Goal: Complete application form

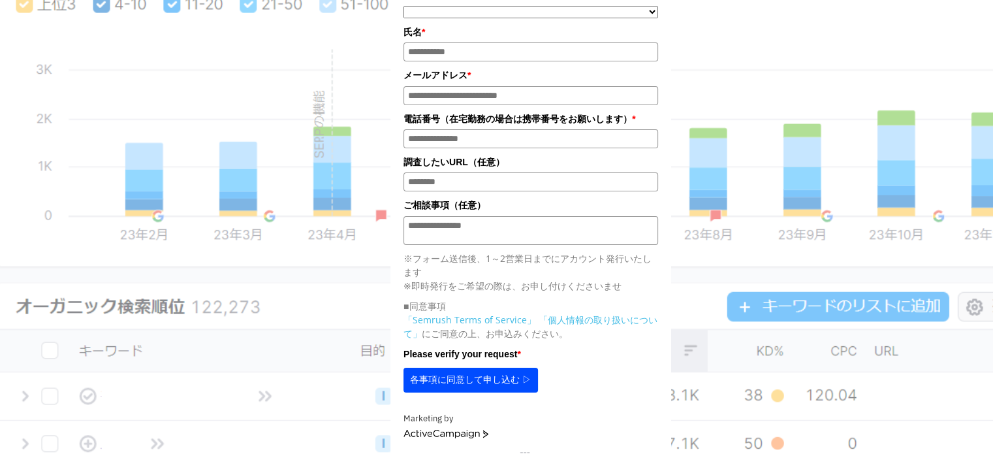
scroll to position [457, 0]
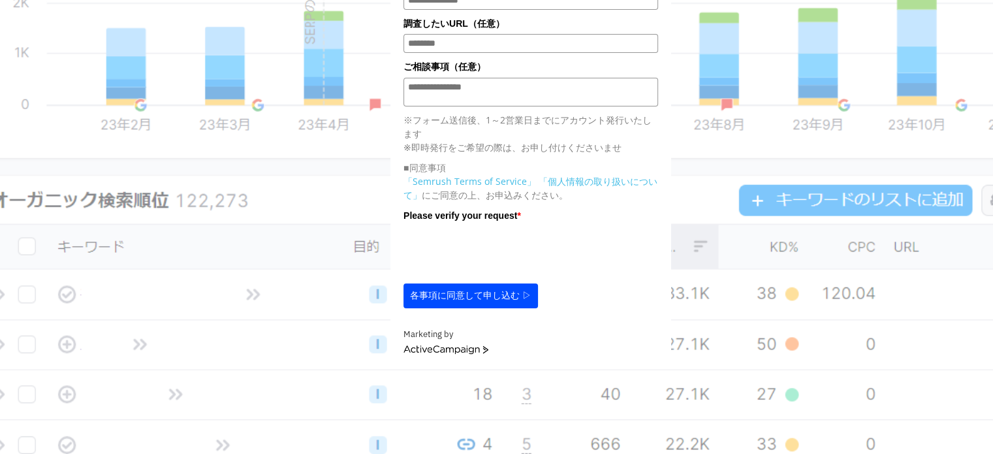
click at [444, 355] on link "ActiveCampaign" at bounding box center [446, 350] width 85 height 9
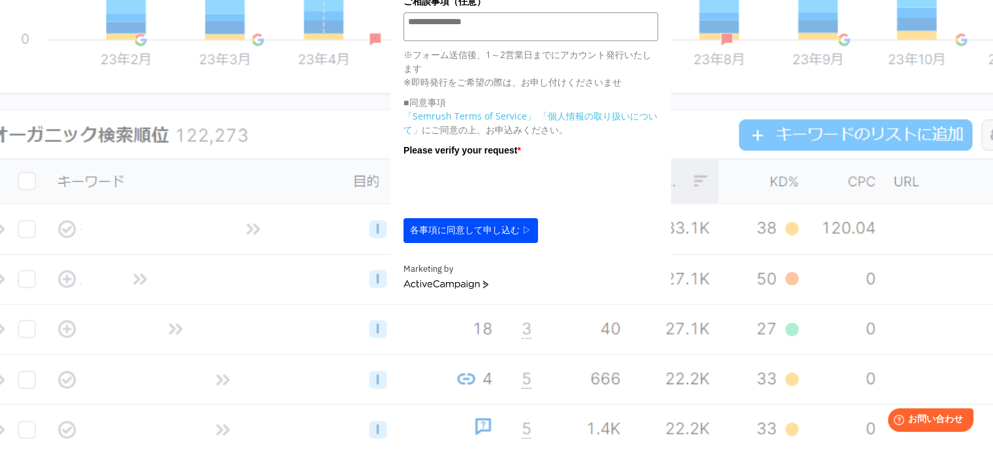
click at [480, 242] on button "各事項に同意して申し込む ▷" at bounding box center [471, 230] width 135 height 25
